Goal: Find specific page/section: Find specific page/section

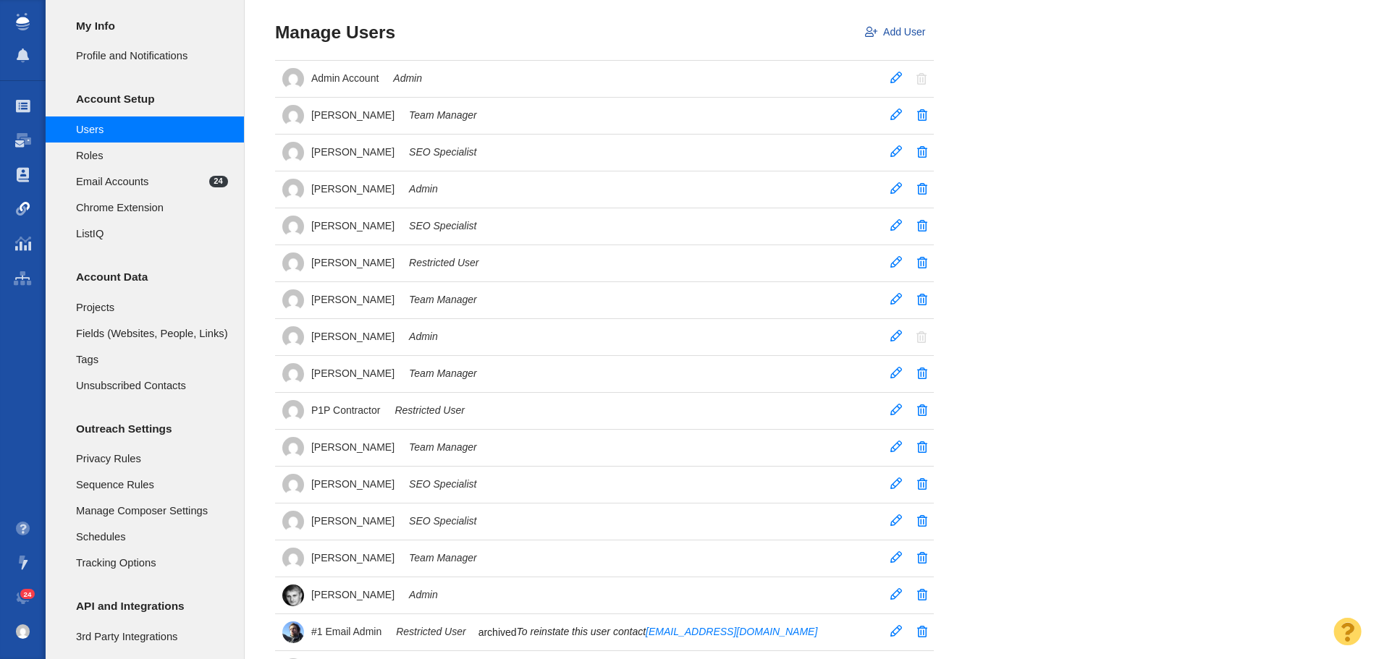
click at [21, 208] on span at bounding box center [23, 209] width 14 height 14
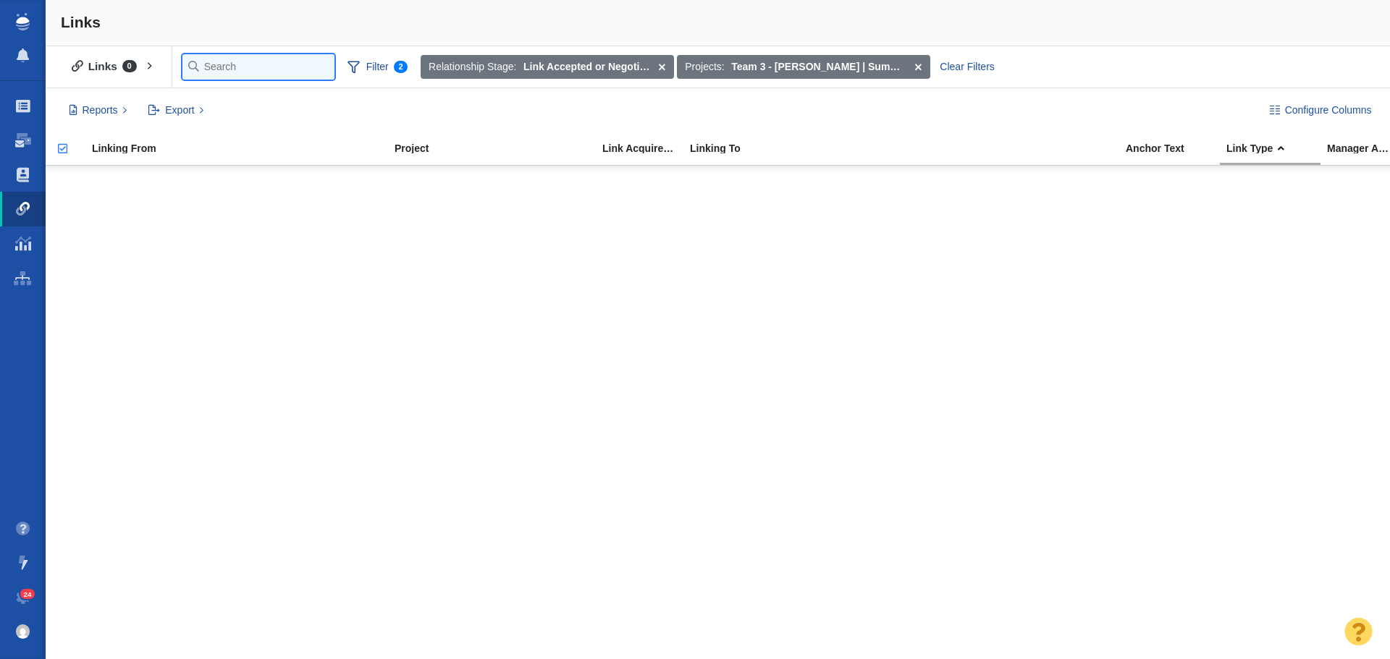
click at [224, 70] on input "text" at bounding box center [258, 66] width 152 height 25
type input "retro"
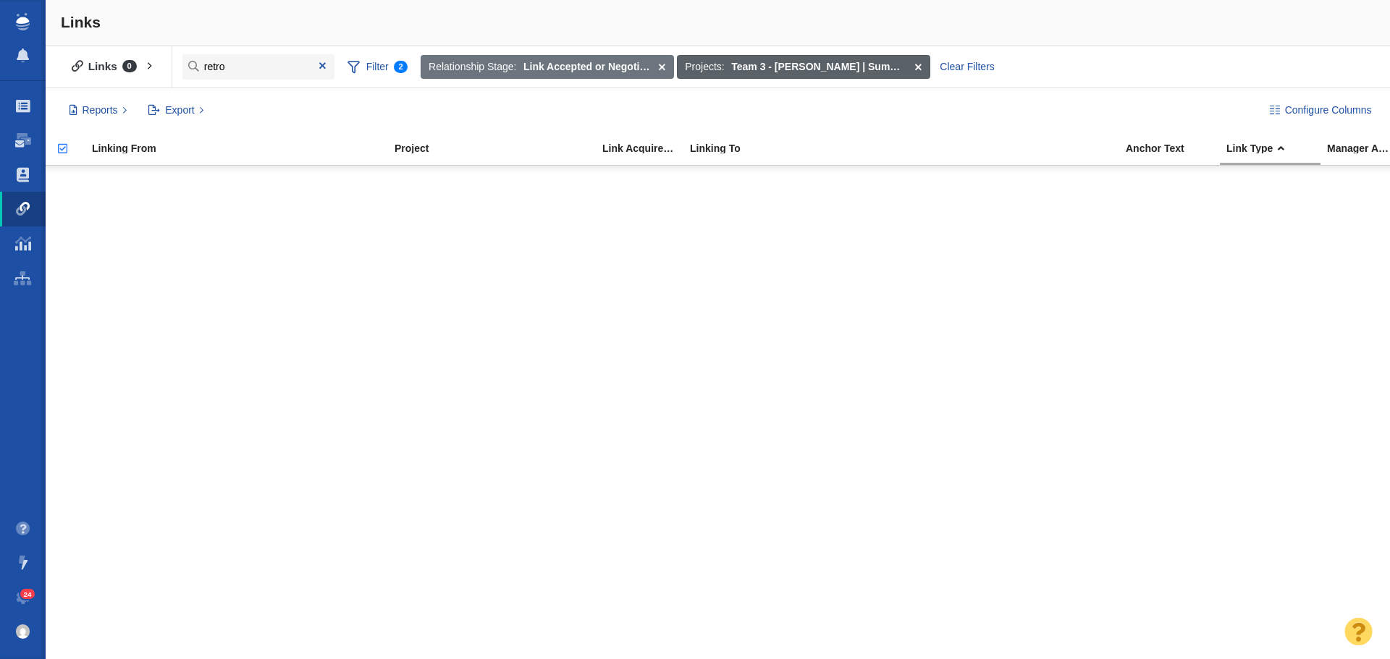
click at [920, 69] on span at bounding box center [918, 67] width 22 height 25
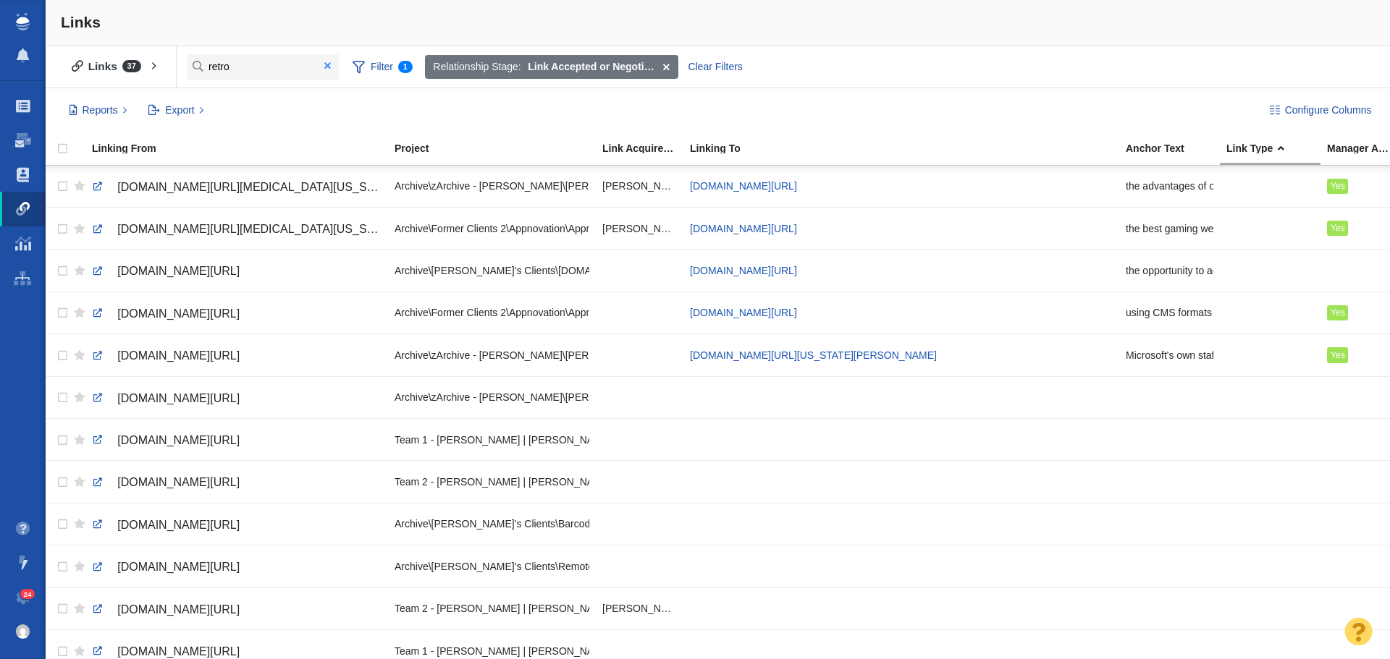
click at [323, 67] on span at bounding box center [327, 66] width 23 height 20
click at [285, 67] on body "Projects Dashboard Websites People Link Monitoring Reports Projects Home Help C…" at bounding box center [695, 329] width 1390 height 659
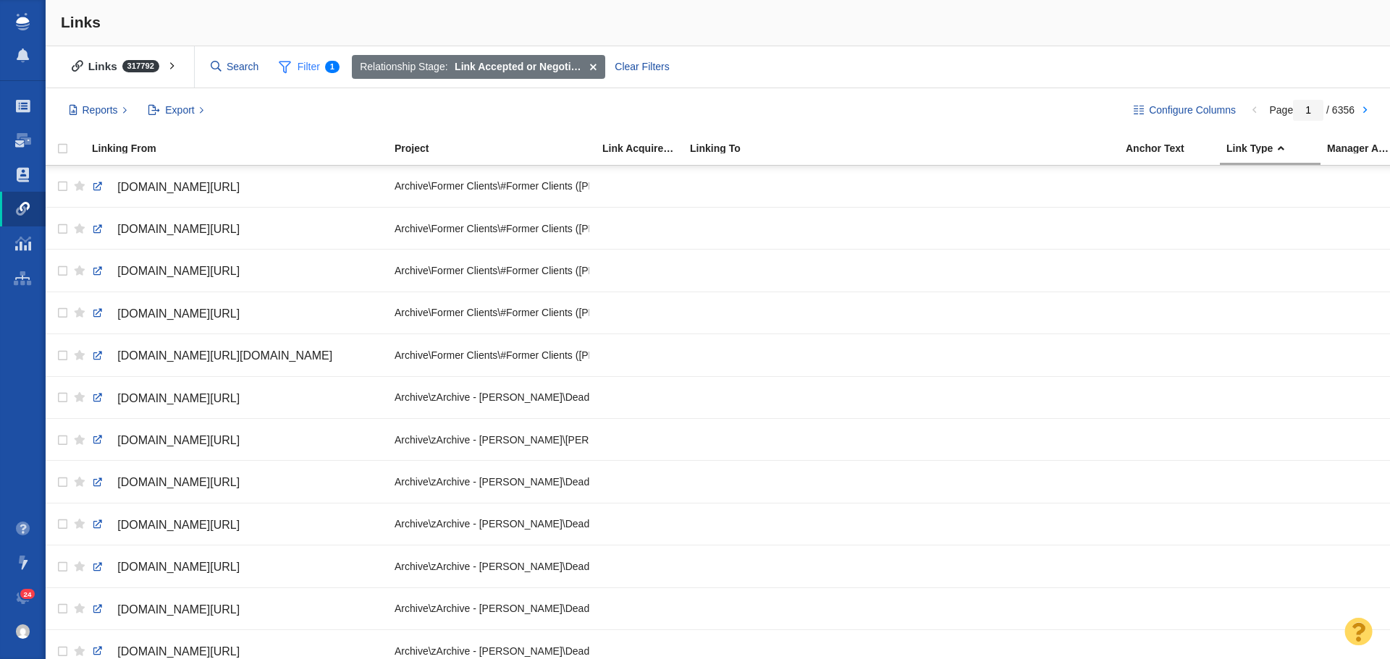
click at [303, 67] on span "Filter 1" at bounding box center [309, 68] width 77 height 28
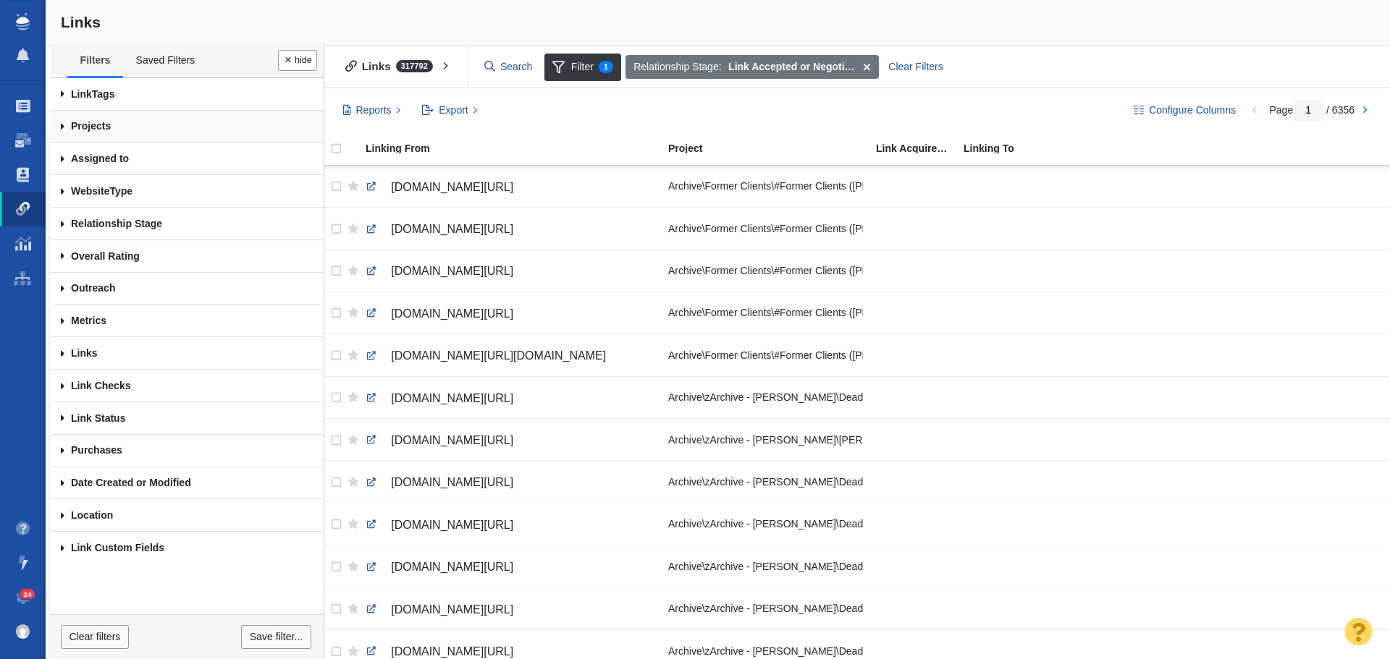
click at [82, 133] on link "Projects" at bounding box center [187, 127] width 273 height 33
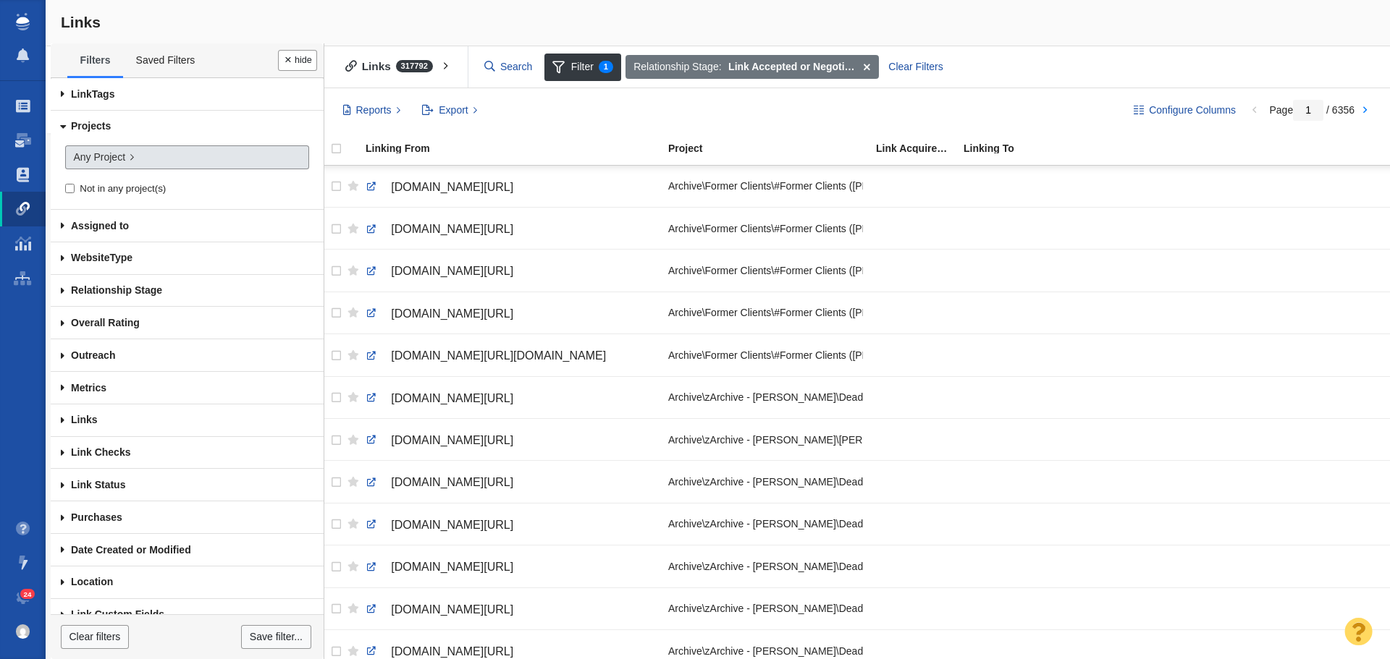
click at [147, 157] on link "Any Project" at bounding box center [187, 157] width 244 height 25
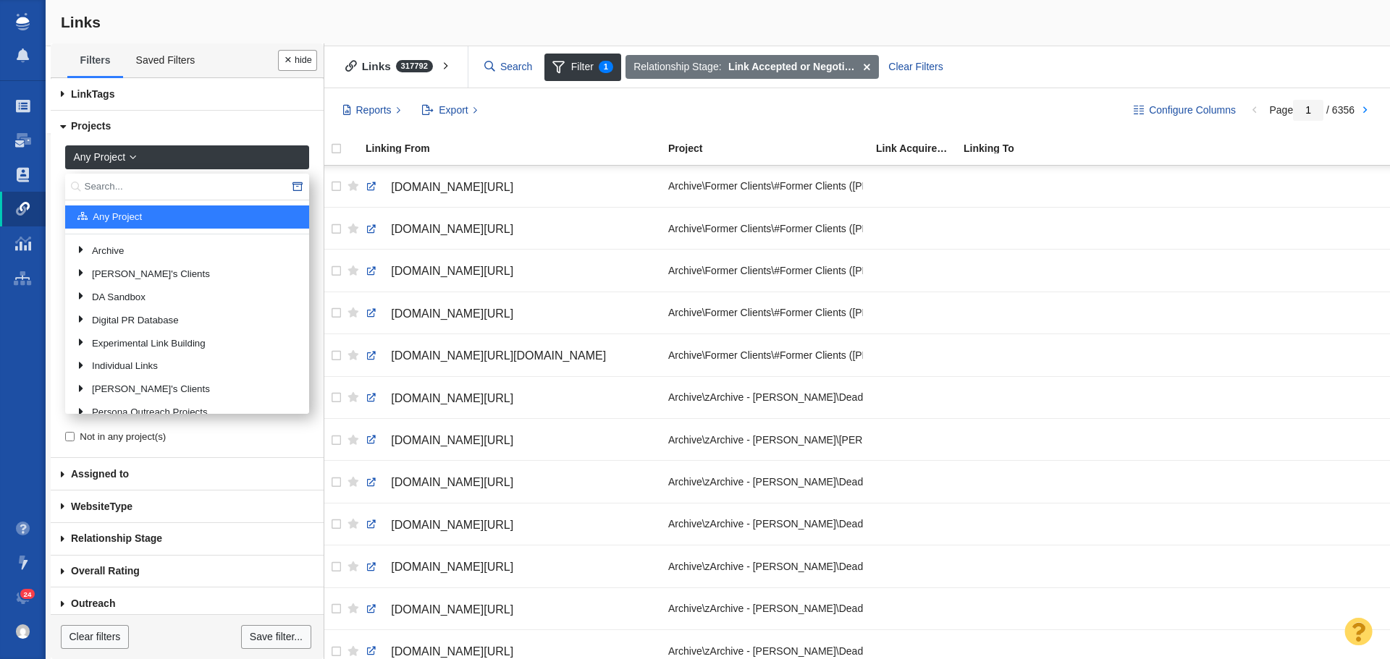
click at [153, 185] on input "text" at bounding box center [187, 187] width 244 height 27
type input "retro"
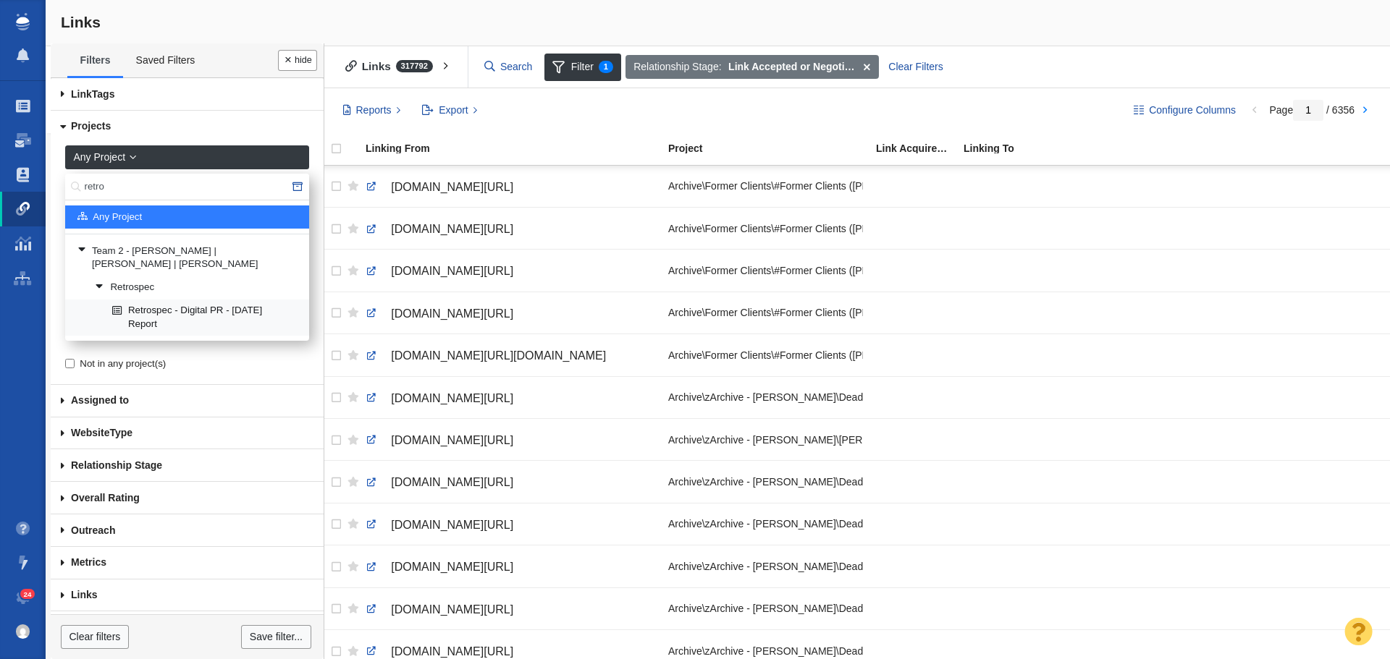
click at [198, 307] on link "Retrospec - Digital PR - [DATE] Report" at bounding box center [205, 317] width 192 height 35
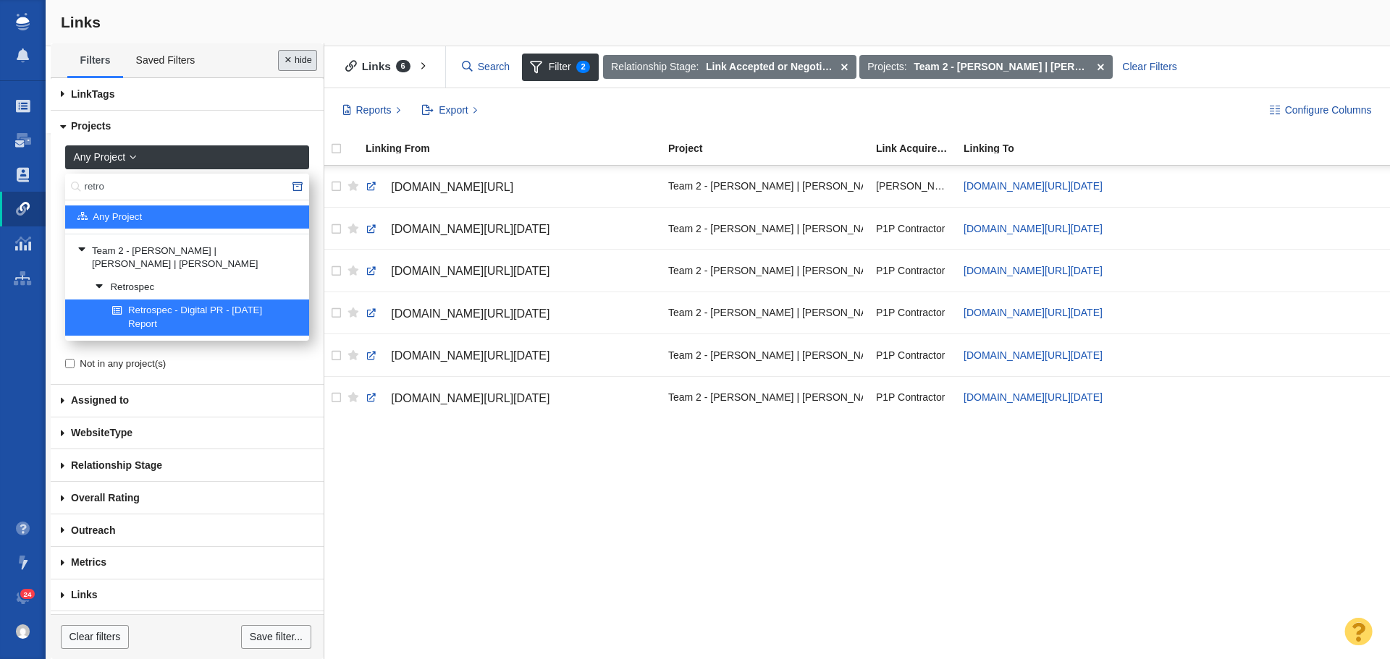
click at [305, 52] on button "Done" at bounding box center [297, 60] width 39 height 21
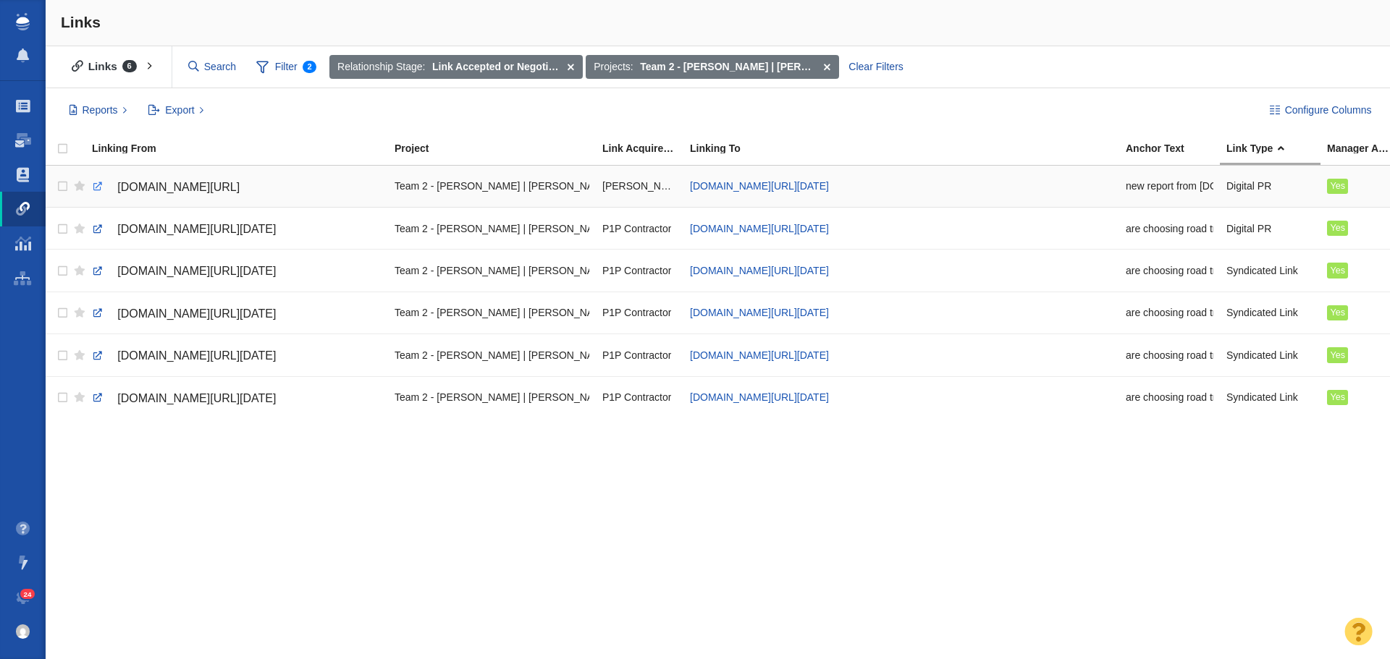
click at [96, 185] on link at bounding box center [97, 186] width 13 height 13
